Goal: Transaction & Acquisition: Purchase product/service

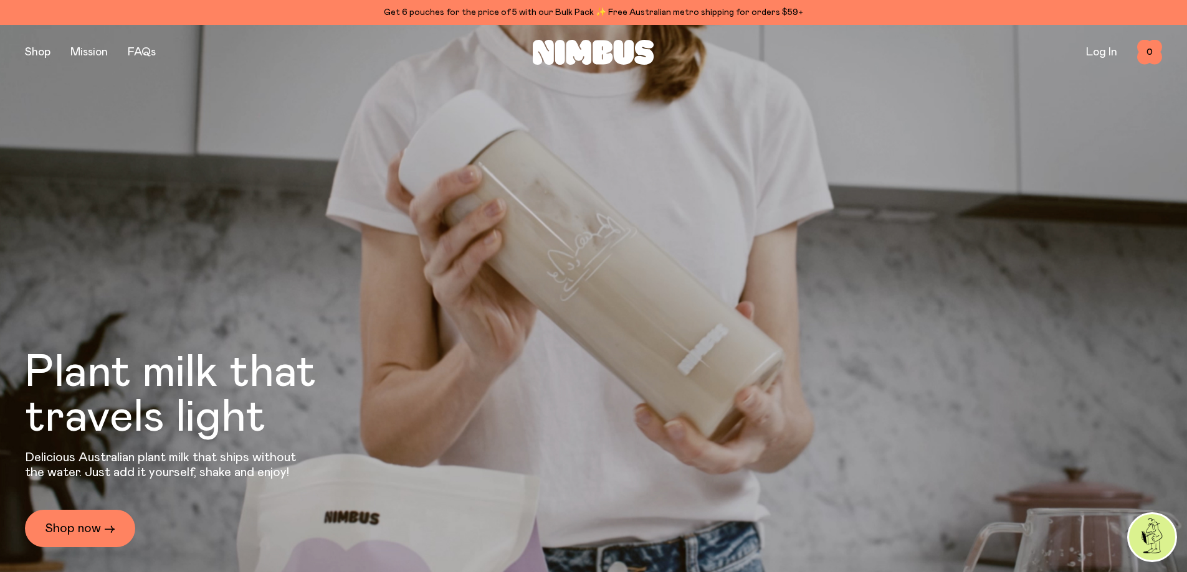
click at [90, 530] on link "Shop now →" at bounding box center [80, 528] width 110 height 37
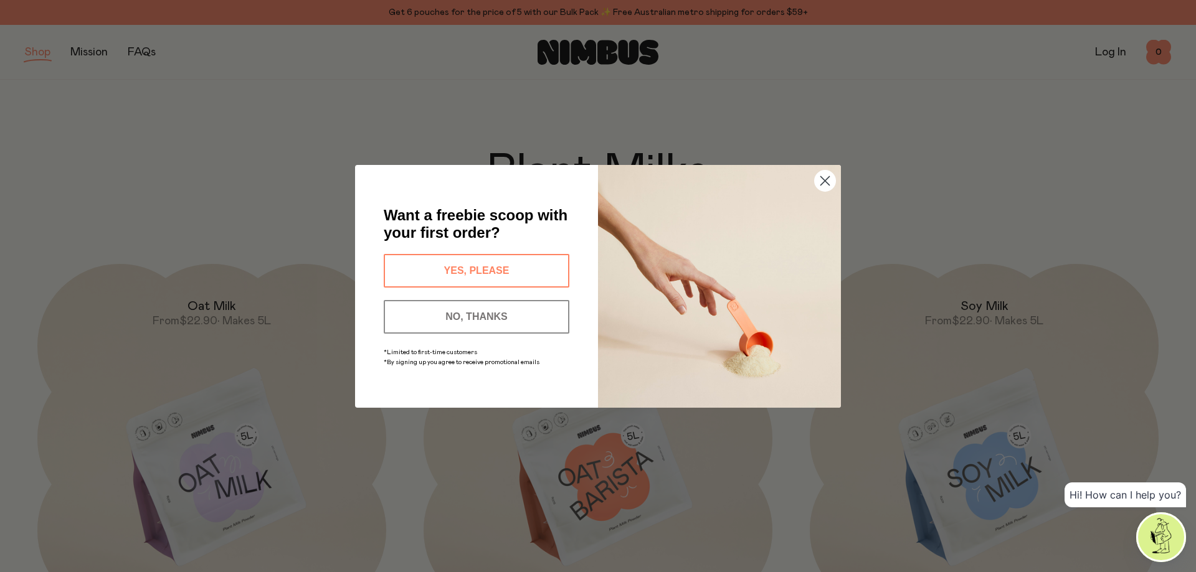
click at [485, 269] on button "YES, PLEASE" at bounding box center [477, 271] width 186 height 34
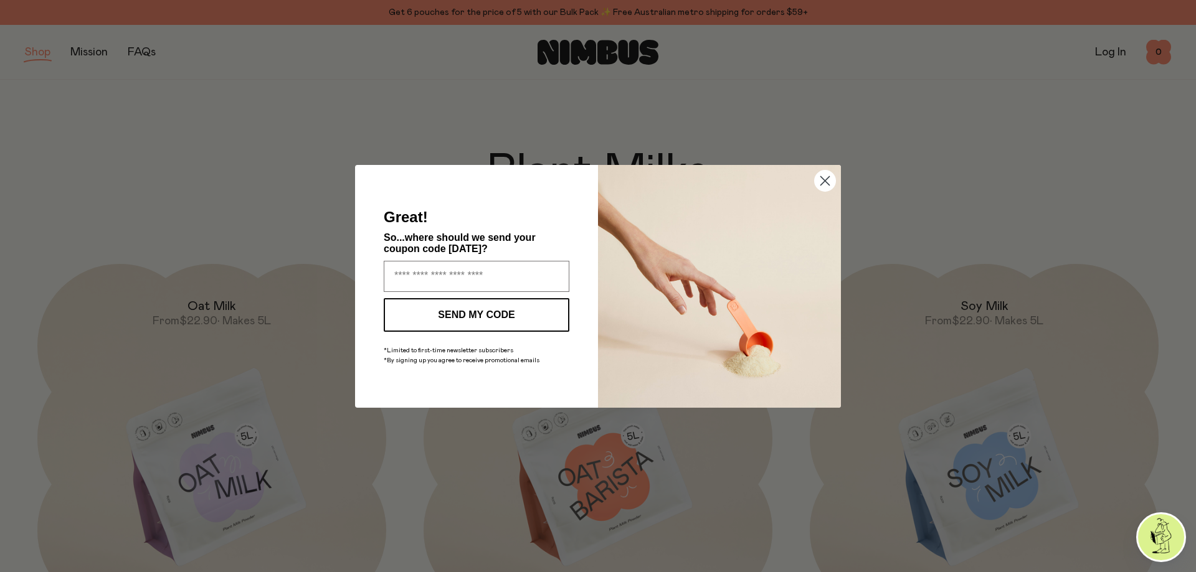
click at [827, 183] on icon "Close dialog" at bounding box center [825, 180] width 9 height 9
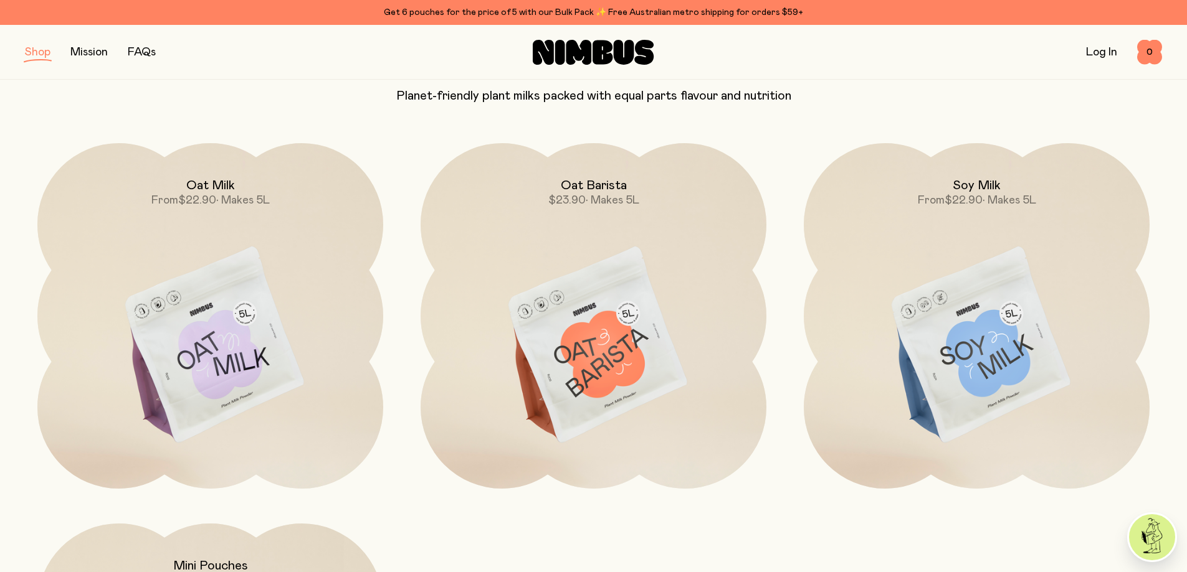
scroll to position [125, 0]
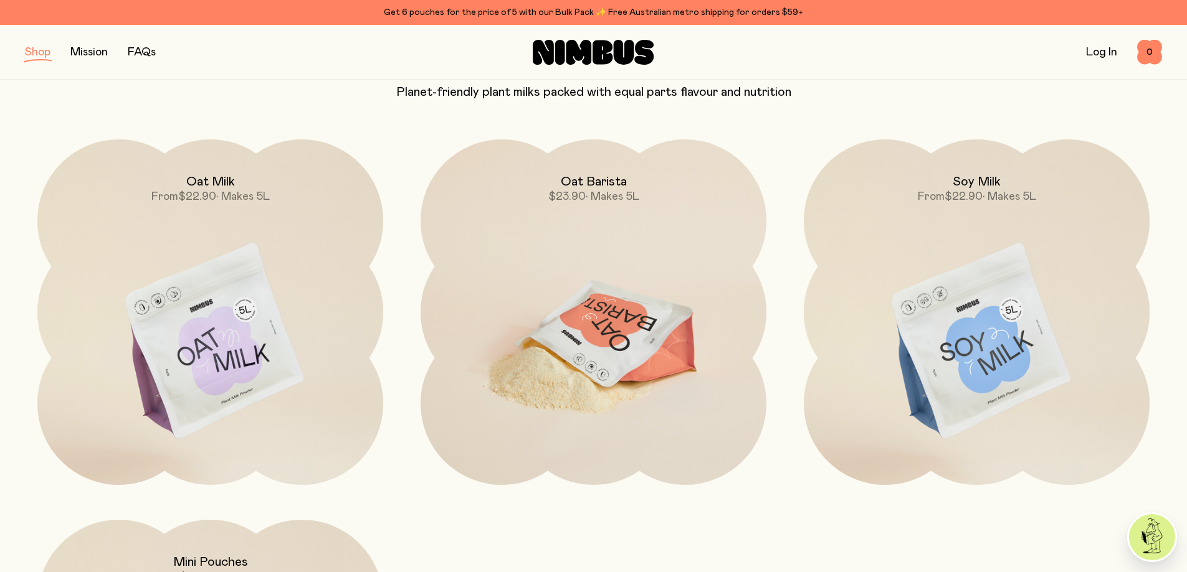
click at [612, 328] on img at bounding box center [593, 343] width 346 height 406
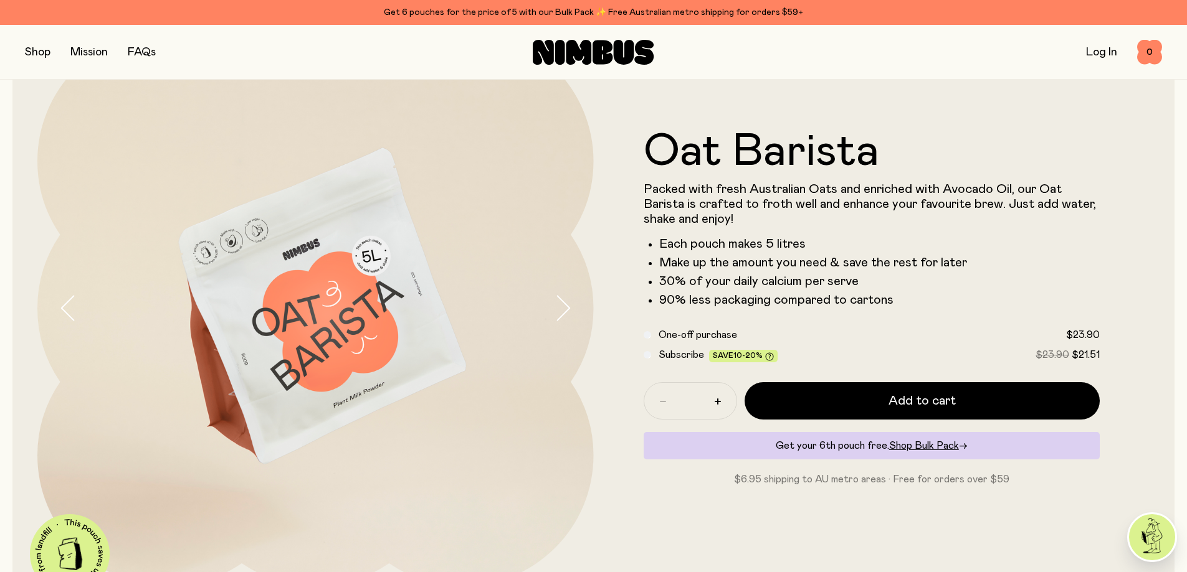
scroll to position [125, 0]
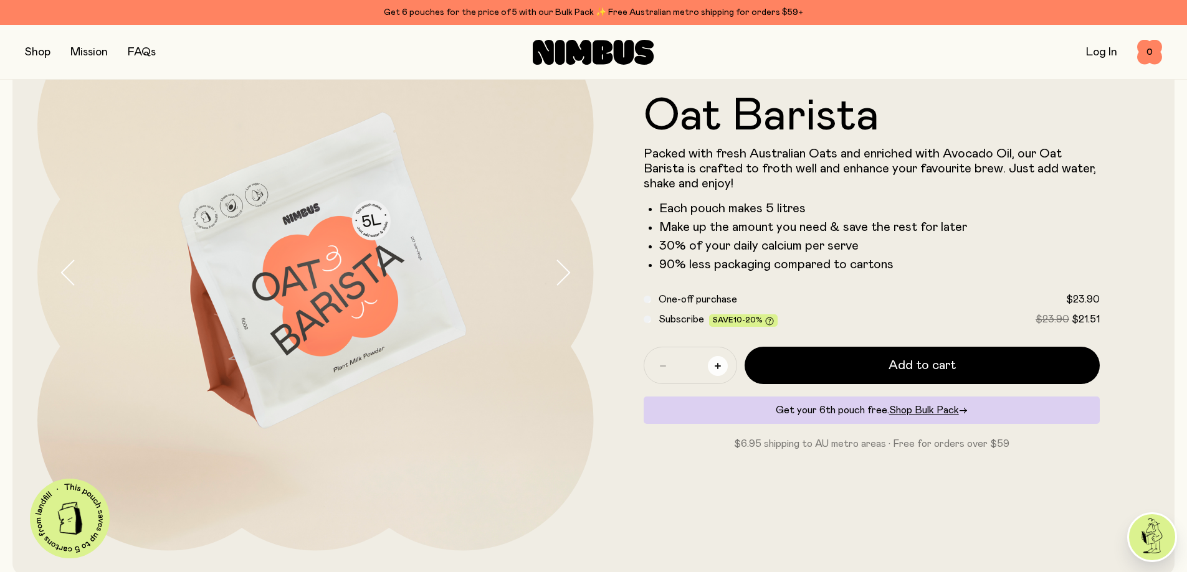
click at [718, 368] on icon "button" at bounding box center [718, 366] width 6 height 6
click at [719, 368] on icon "button" at bounding box center [718, 366] width 6 height 6
type input "*"
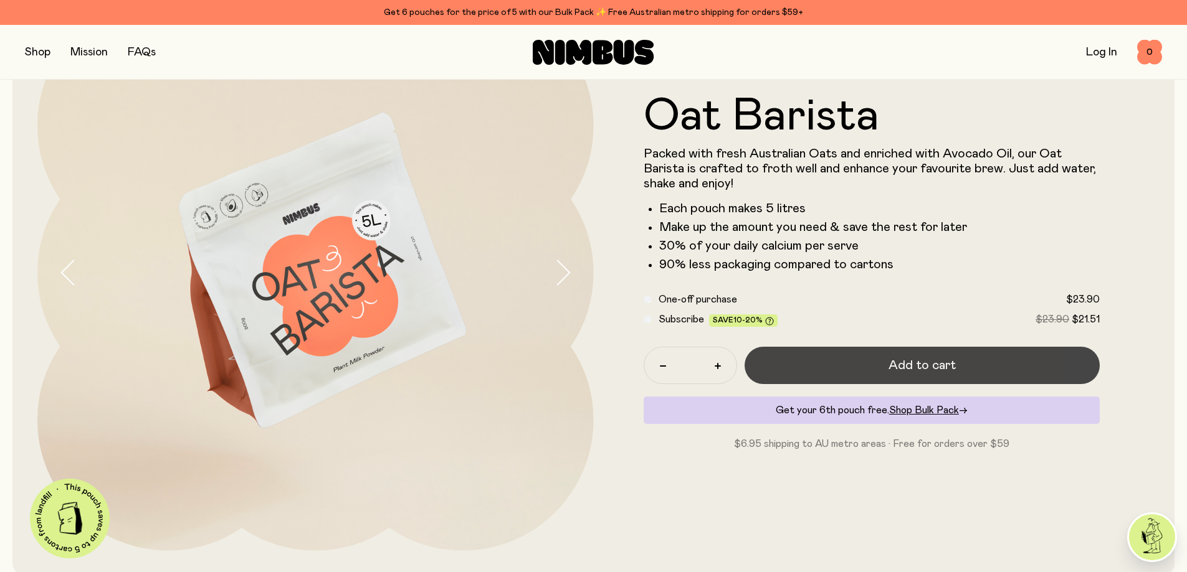
click at [918, 367] on span "Add to cart" at bounding box center [921, 365] width 67 height 17
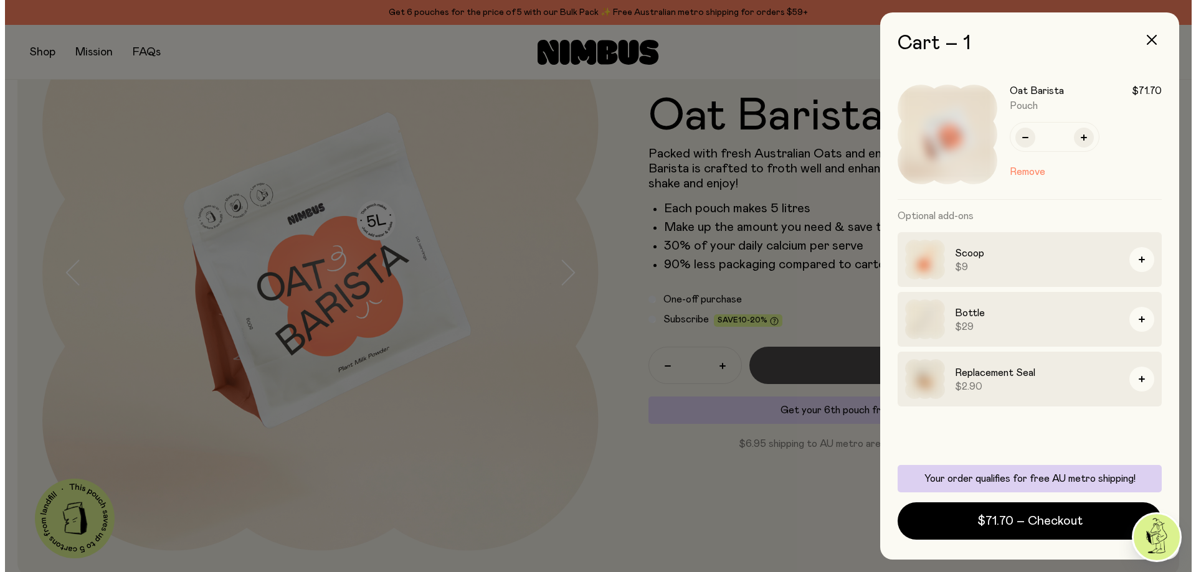
scroll to position [0, 0]
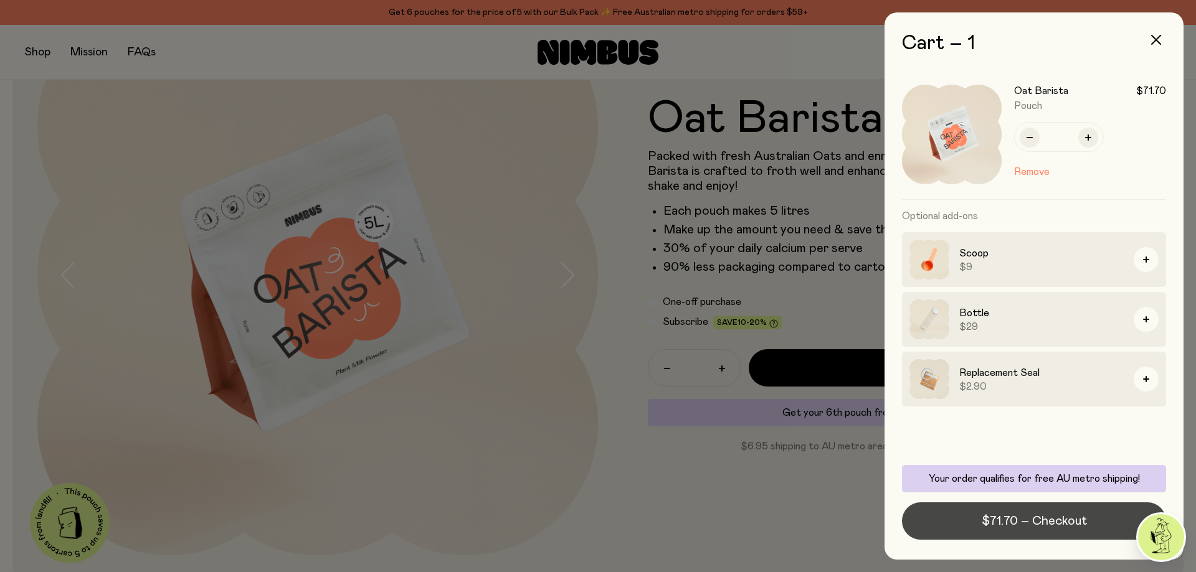
click at [1049, 521] on span "$71.70 – Checkout" at bounding box center [1034, 521] width 105 height 17
